Goal: Information Seeking & Learning: Learn about a topic

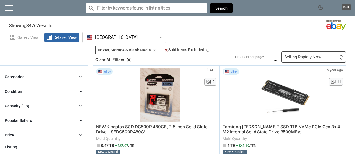
click at [78, 76] on icon "chevron_right" at bounding box center [81, 77] width 6 height 6
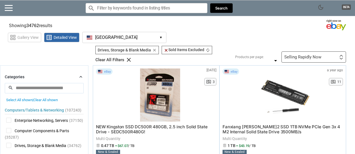
scroll to position [28, 0]
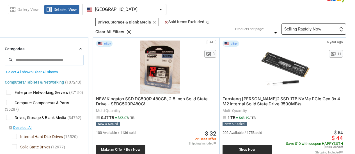
click at [82, 47] on icon "chevron_right" at bounding box center [81, 49] width 6 height 6
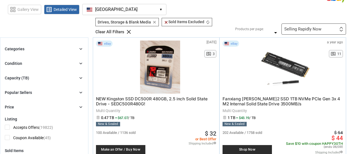
click at [80, 77] on icon "chevron_right" at bounding box center [81, 78] width 6 height 6
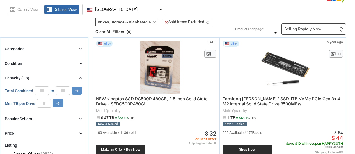
click at [80, 76] on icon "chevron_right" at bounding box center [81, 78] width 6 height 6
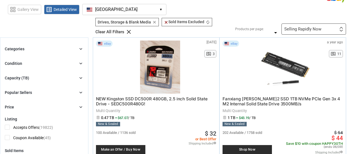
click at [79, 48] on icon "chevron_right" at bounding box center [81, 49] width 6 height 6
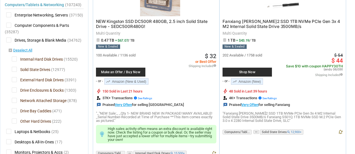
scroll to position [112, 0]
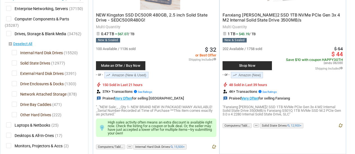
click at [14, 94] on span "Network Attached Storage" at bounding box center [39, 95] width 55 height 7
click at [14, 105] on div at bounding box center [177, 77] width 355 height 154
click at [14, 104] on span "Drive Bay Caddies" at bounding box center [32, 105] width 40 height 7
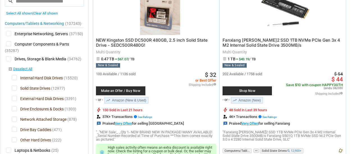
click at [16, 120] on span "Network Attached Storage" at bounding box center [39, 120] width 55 height 7
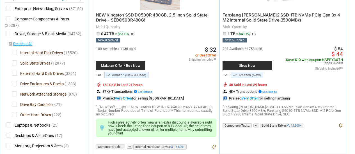
click at [14, 62] on span "Solid State Drives" at bounding box center [31, 64] width 38 height 7
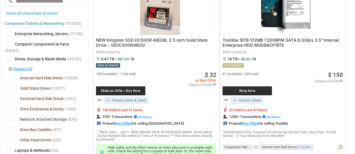
click at [14, 98] on span "External Hard Disk Drives" at bounding box center [38, 99] width 52 height 7
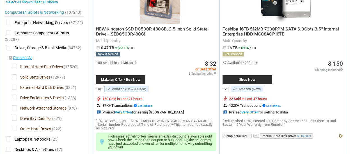
click at [13, 98] on span "Drive Enclosures & Docks" at bounding box center [38, 98] width 52 height 7
click at [15, 108] on span "Network Attached Storage" at bounding box center [39, 109] width 55 height 7
click at [14, 117] on span "Drive Bay Caddies" at bounding box center [32, 119] width 40 height 7
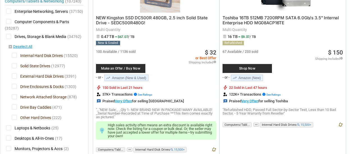
click at [13, 107] on span "Drive Bay Caddies" at bounding box center [32, 108] width 40 height 7
click at [14, 117] on span "Other Hard Drives" at bounding box center [31, 118] width 39 height 7
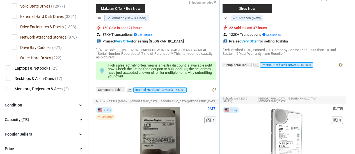
scroll to position [196, 0]
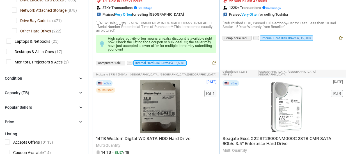
click at [80, 92] on icon "chevron_right" at bounding box center [81, 93] width 6 height 6
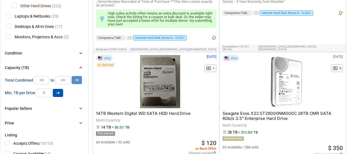
scroll to position [224, 0]
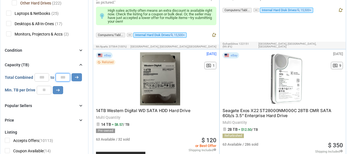
click at [65, 77] on input "*" at bounding box center [63, 77] width 15 height 8
type input "*"
click at [45, 79] on input "*" at bounding box center [41, 77] width 15 height 8
type input "*"
click at [77, 77] on icon "arrow_right_alt" at bounding box center [76, 77] width 5 height 5
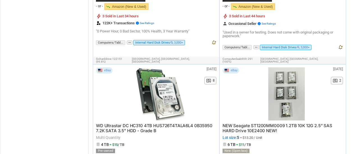
scroll to position [2075, 0]
